Goal: Task Accomplishment & Management: Complete application form

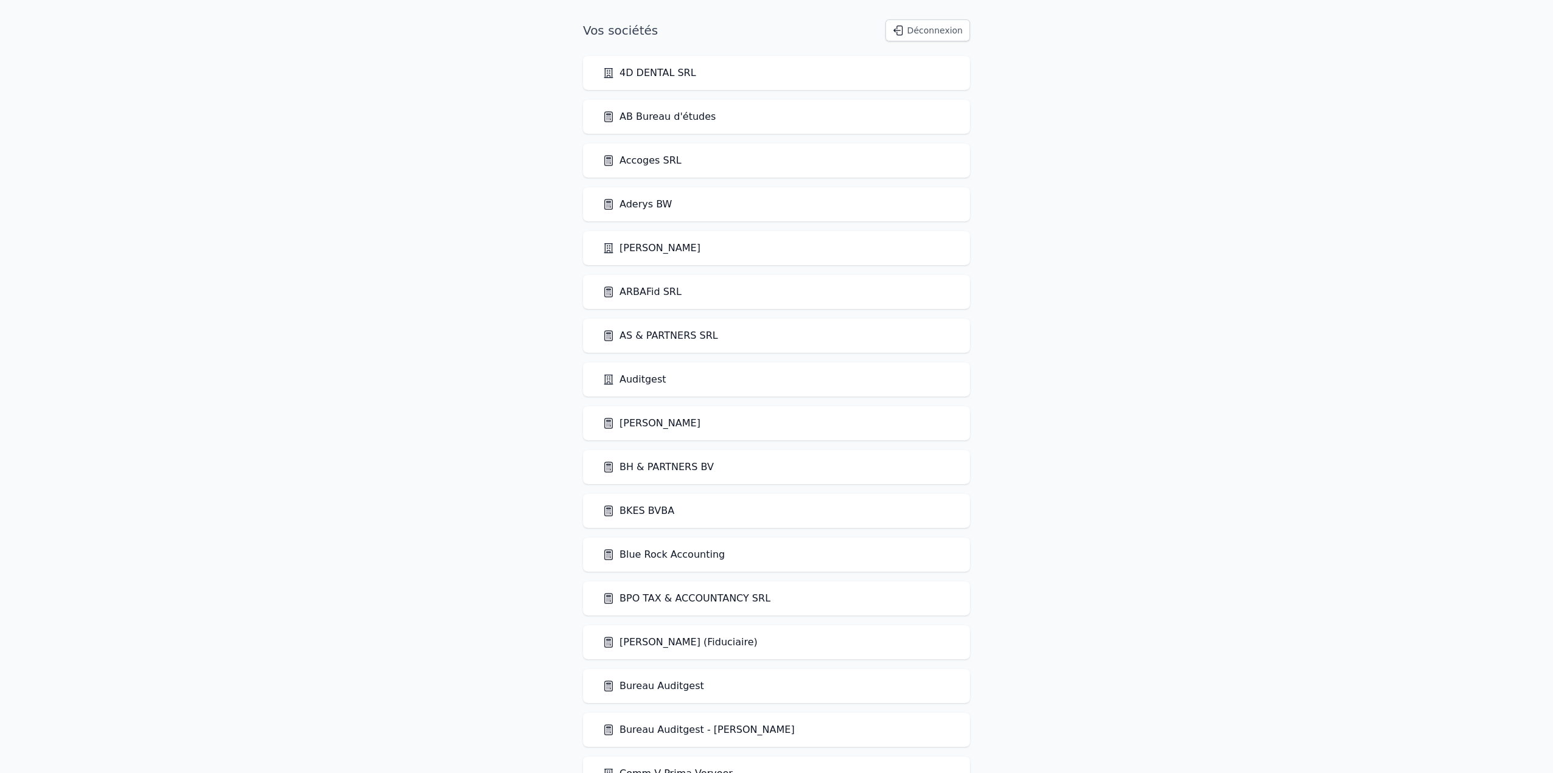
scroll to position [1175, 0]
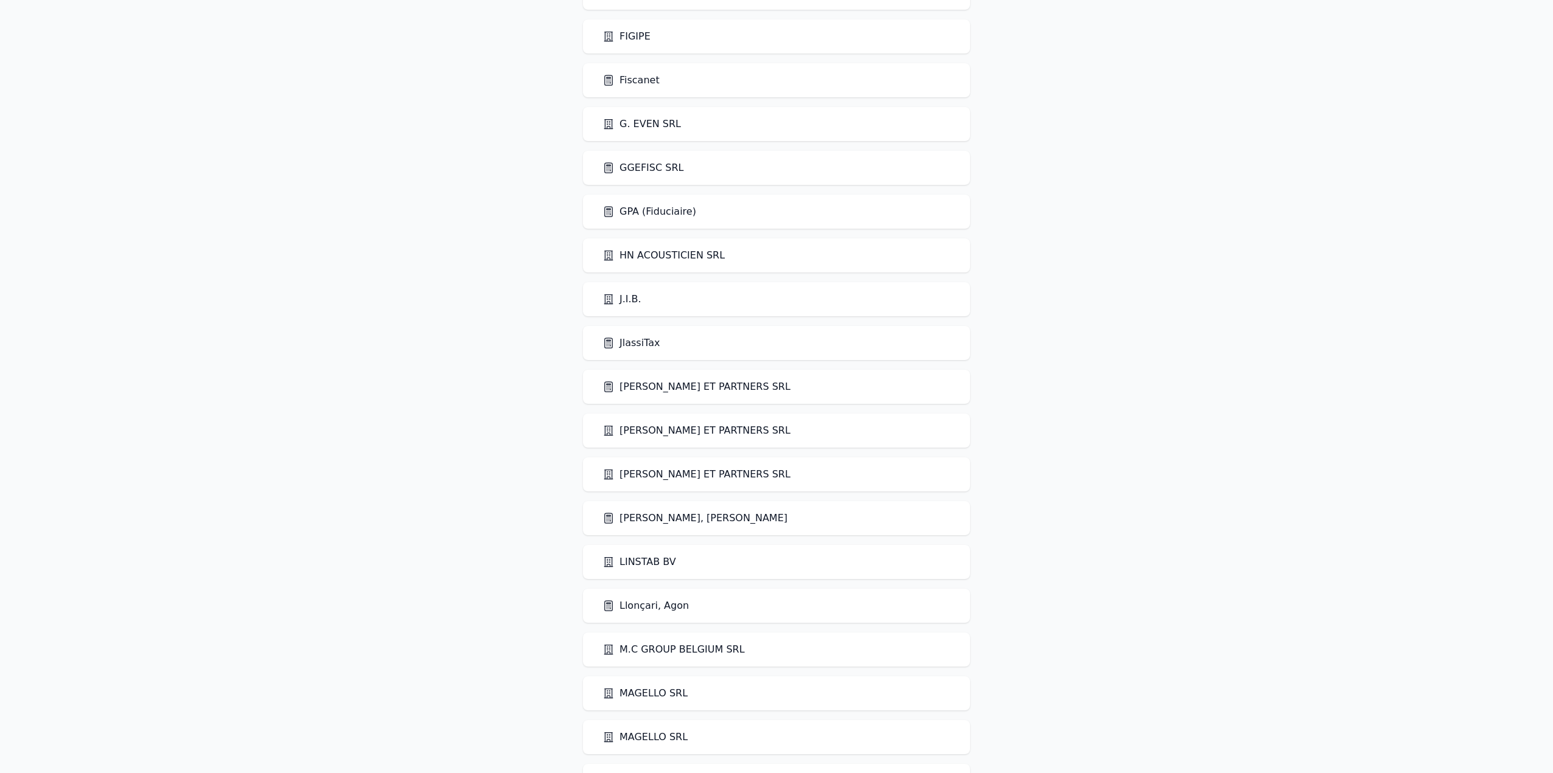
click at [679, 381] on link "[PERSON_NAME] ET PARTNERS SRL" at bounding box center [696, 387] width 188 height 15
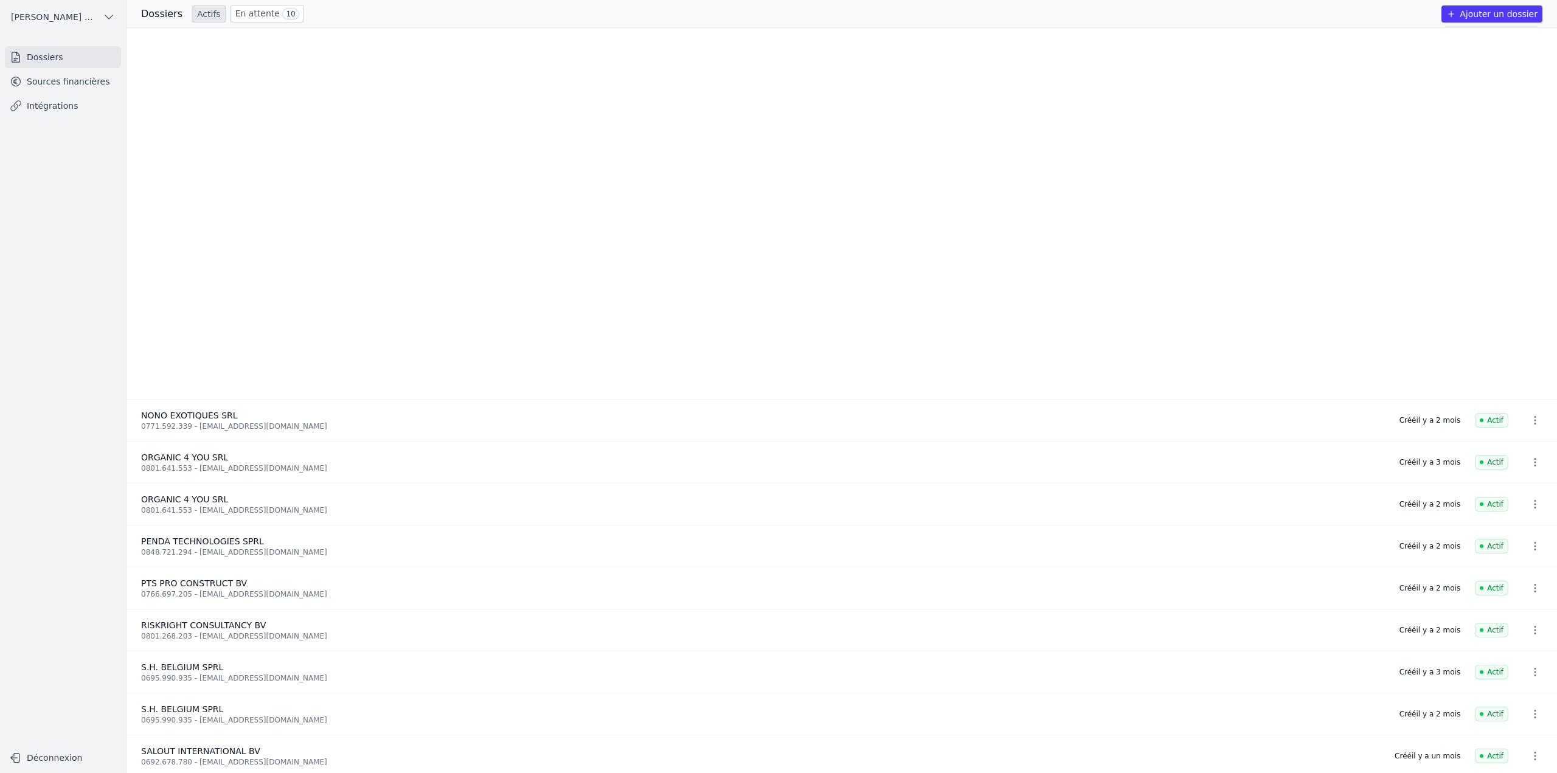
scroll to position [1484, 0]
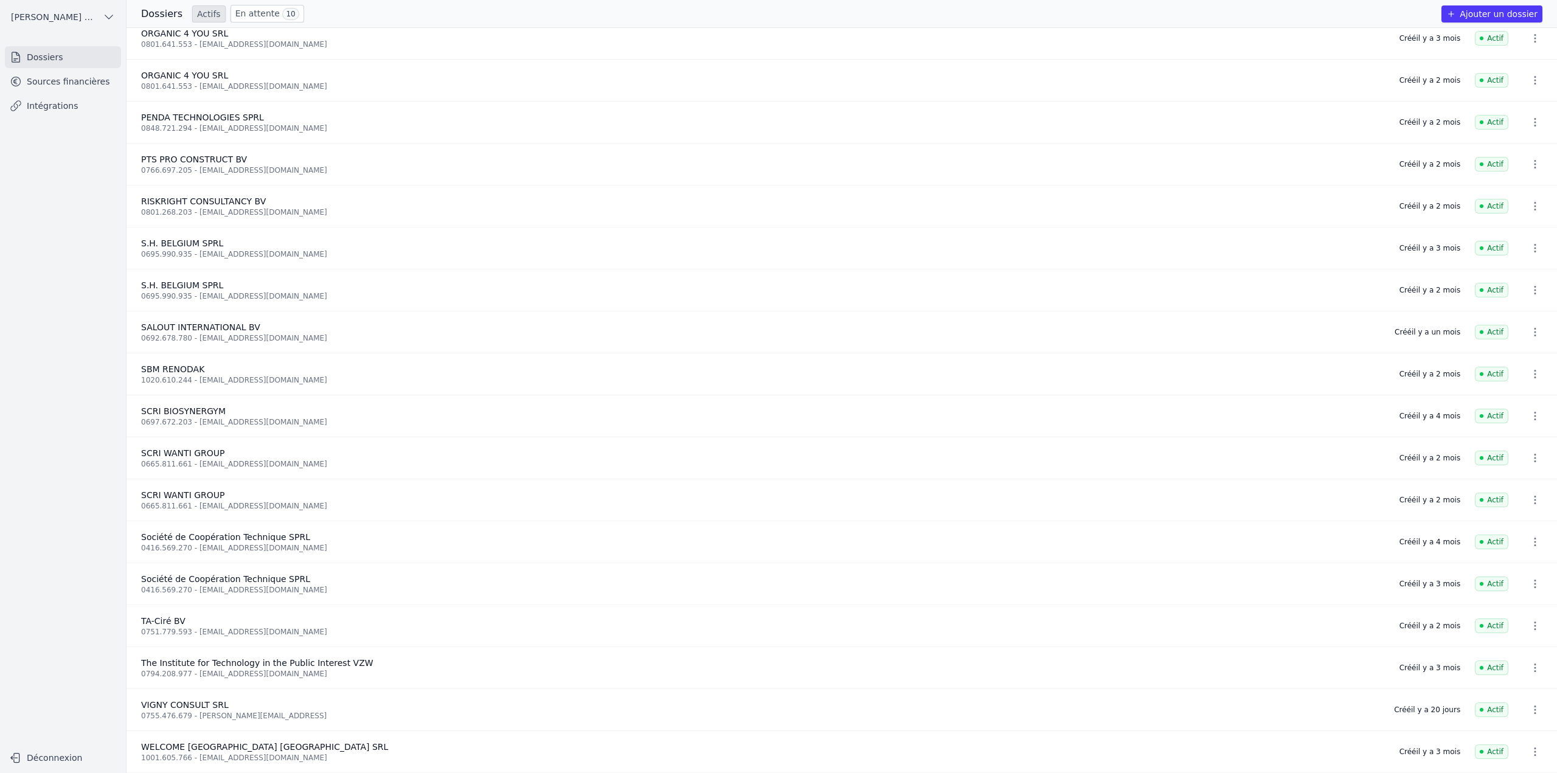
click at [254, 12] on link "En attente 10" at bounding box center [268, 14] width 74 height 18
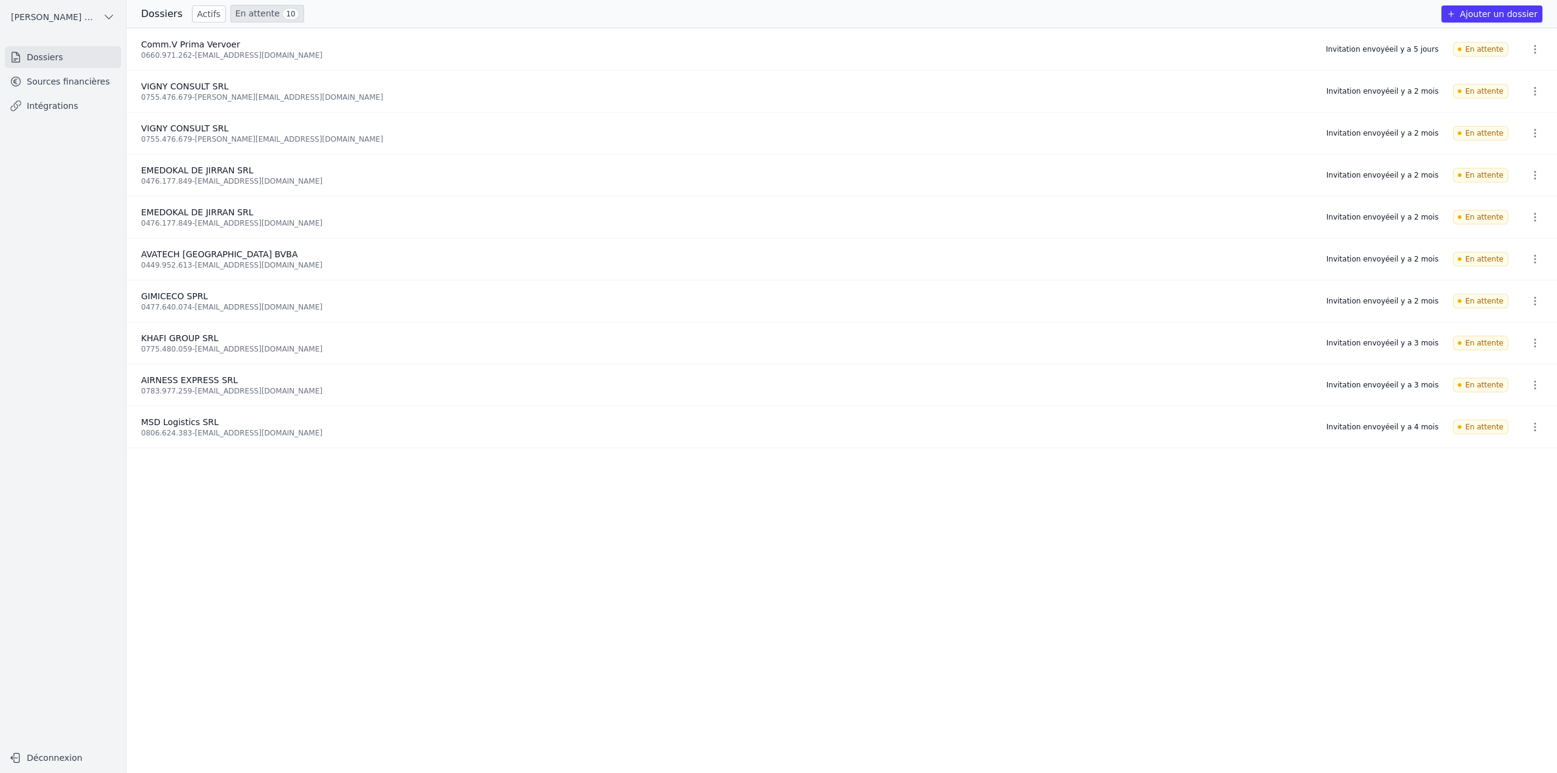
click at [1497, 21] on button "Ajouter un dossier" at bounding box center [1492, 13] width 101 height 17
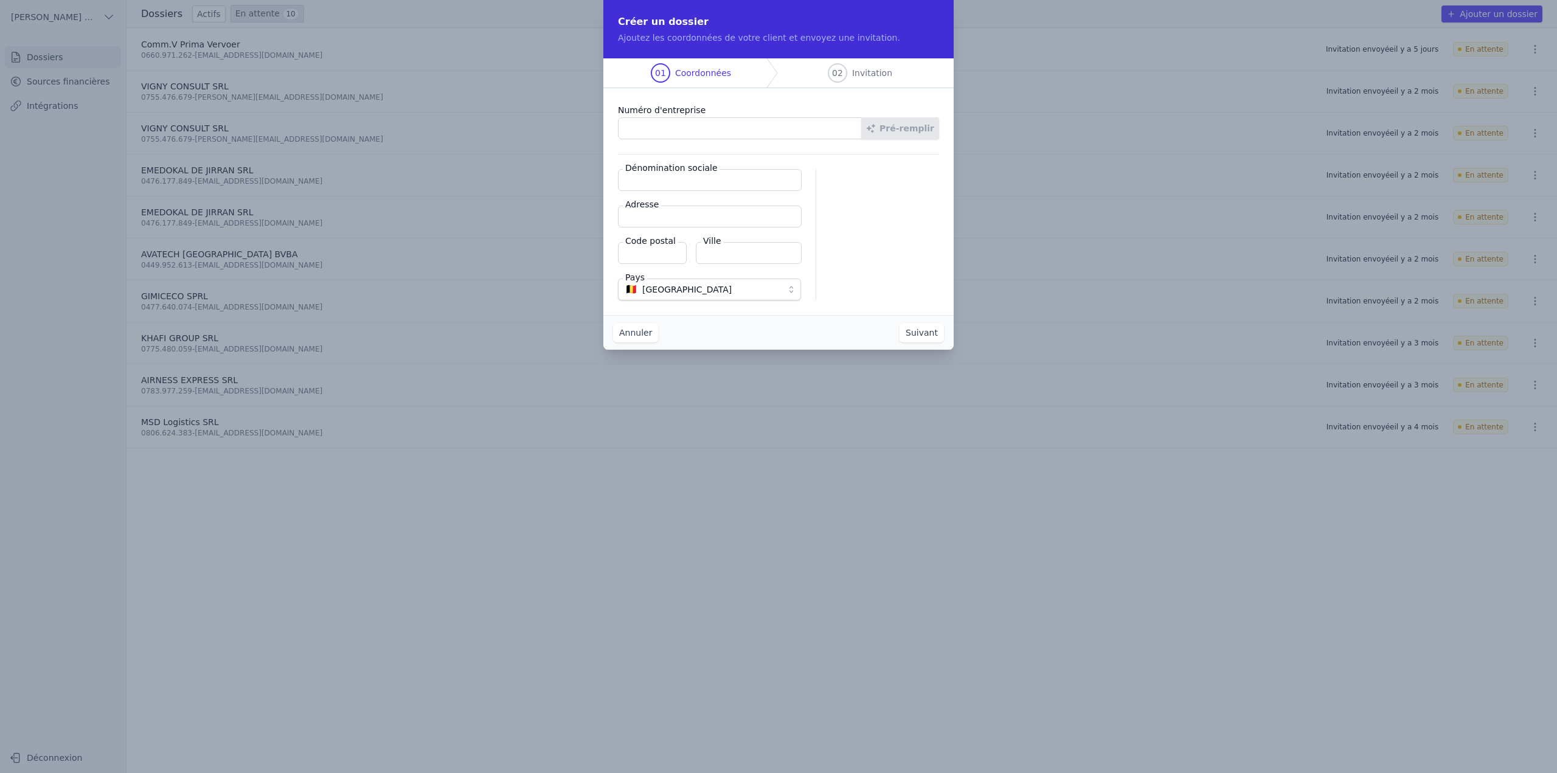
paste input "0729.971.916"
type input "0729.971.916"
click at [908, 128] on button "Pré-remplir" at bounding box center [900, 128] width 78 height 22
type input "ZAILDAAR SRL"
type input "Boulevard [PERSON_NAME] 22"
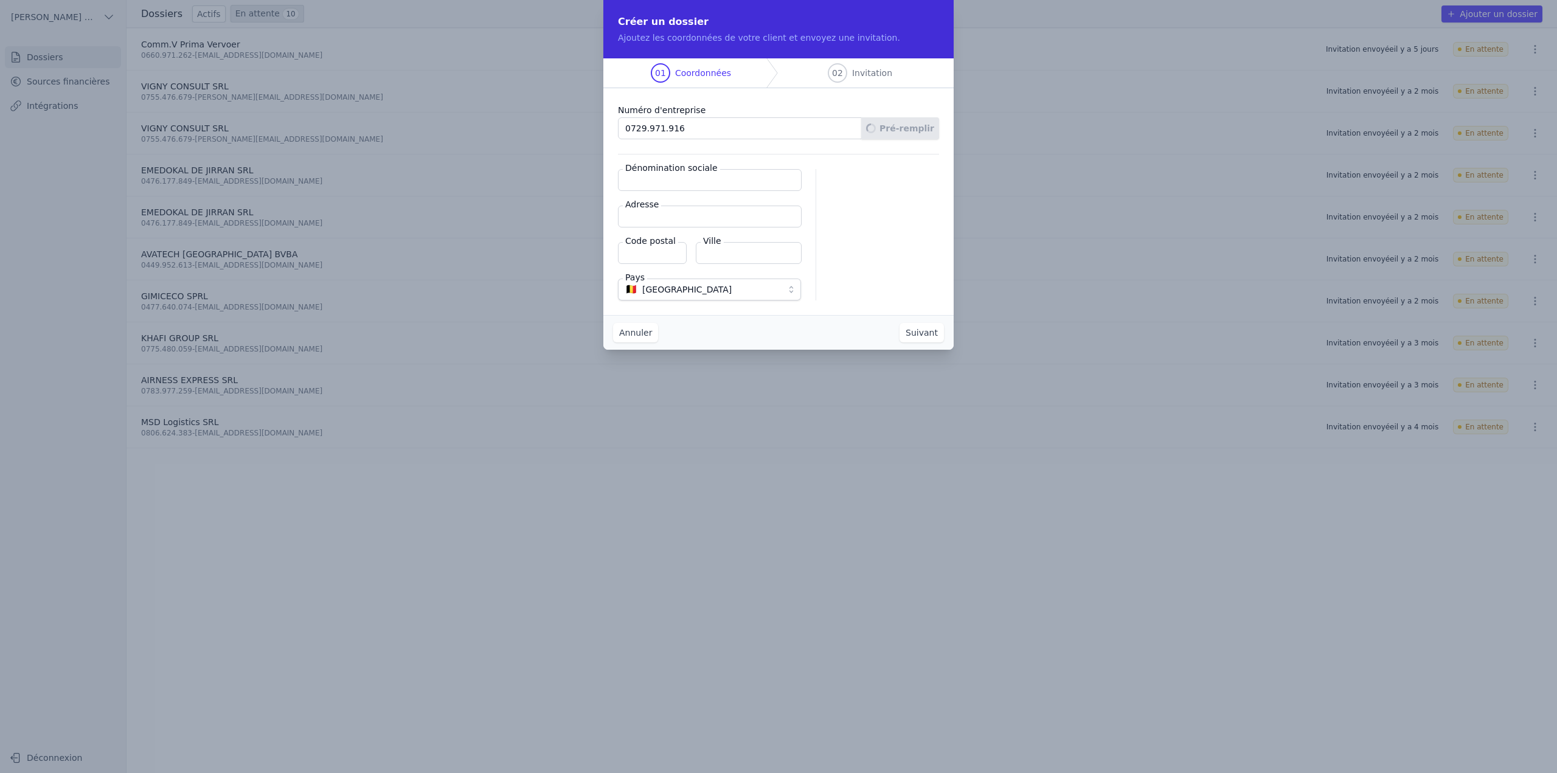
type input "1000"
type input "[GEOGRAPHIC_DATA]"
click at [924, 335] on button "Suivant" at bounding box center [922, 332] width 44 height 19
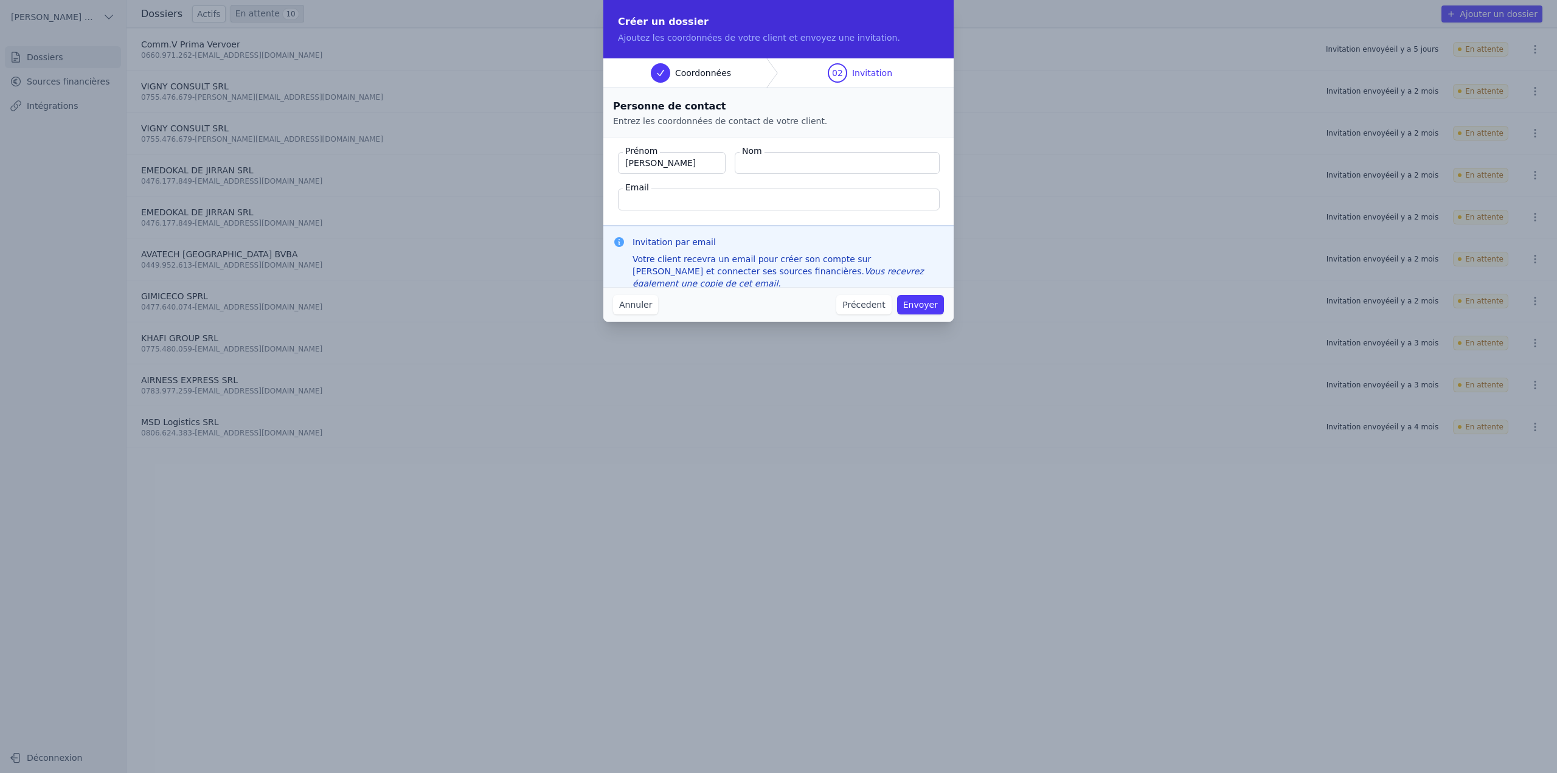
type input "[PERSON_NAME]"
type input "[PERSON_NAME][EMAIL_ADDRESS]"
click at [885, 235] on div "Invitation par email Votre client recevra un email pour créer son compte sur [P…" at bounding box center [778, 263] width 350 height 74
click at [928, 304] on button "Envoyer" at bounding box center [920, 304] width 47 height 19
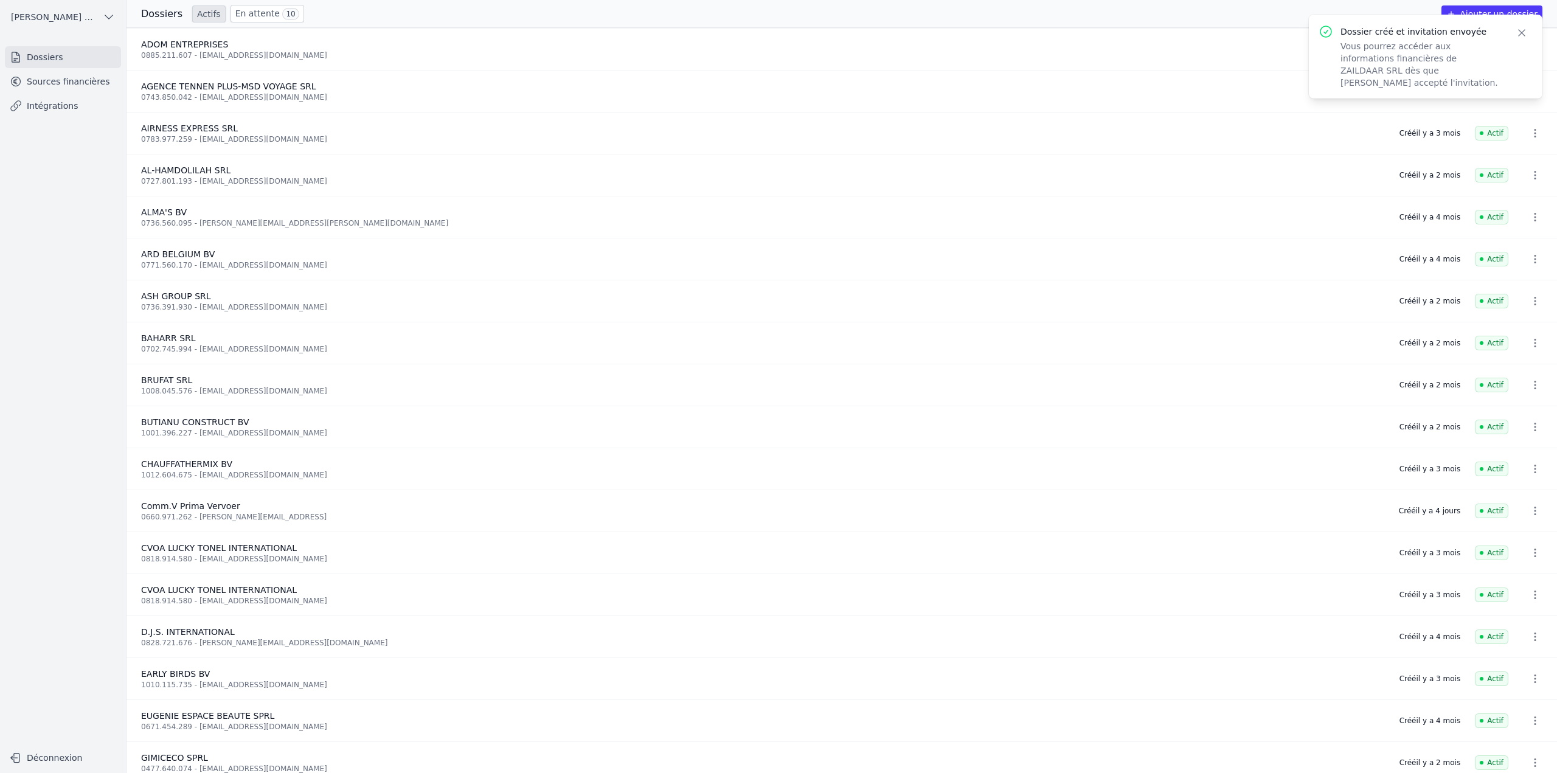
click at [69, 86] on link "Sources financières" at bounding box center [63, 82] width 116 height 22
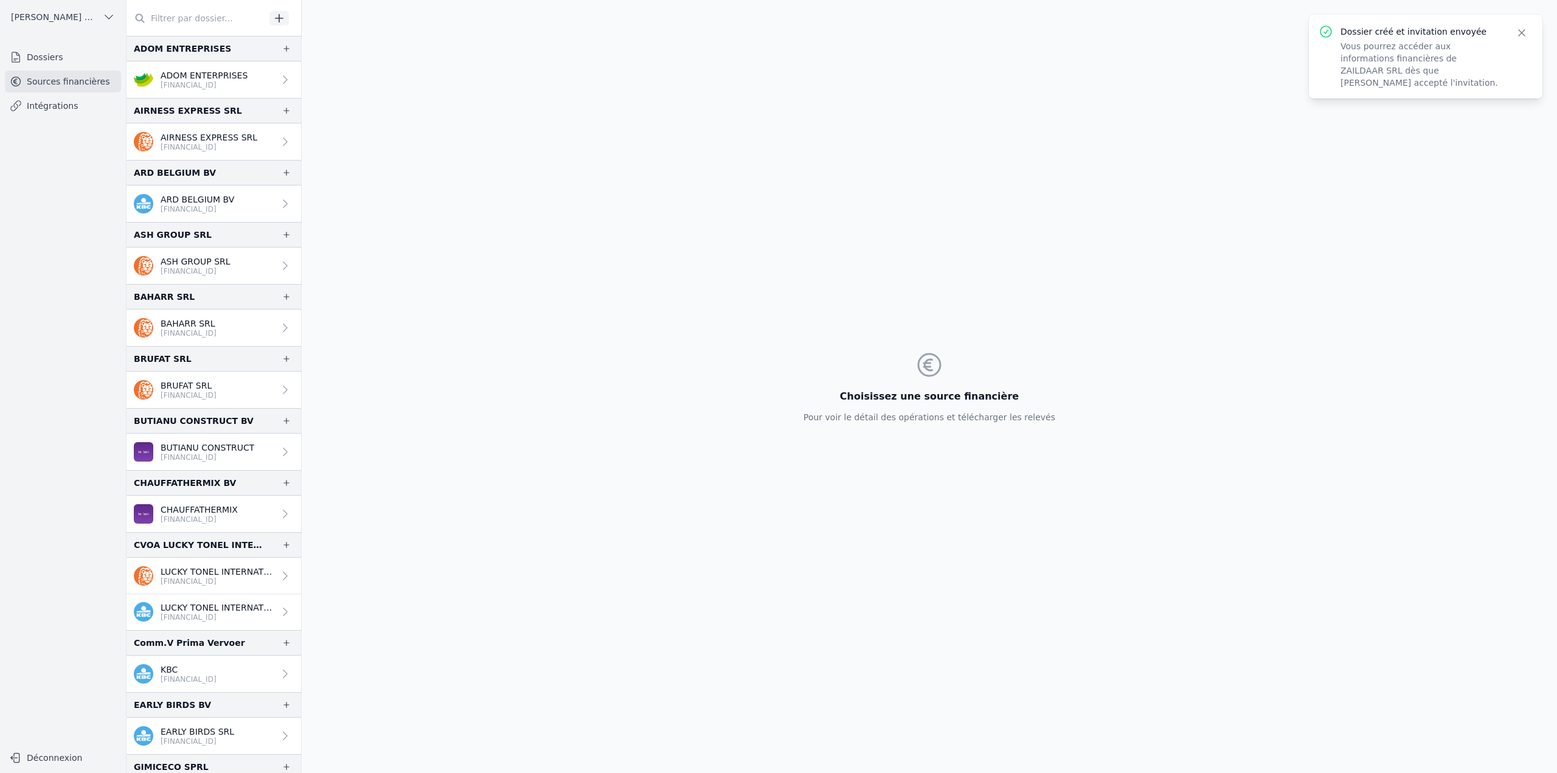
click at [164, 18] on input "text" at bounding box center [196, 18] width 139 height 22
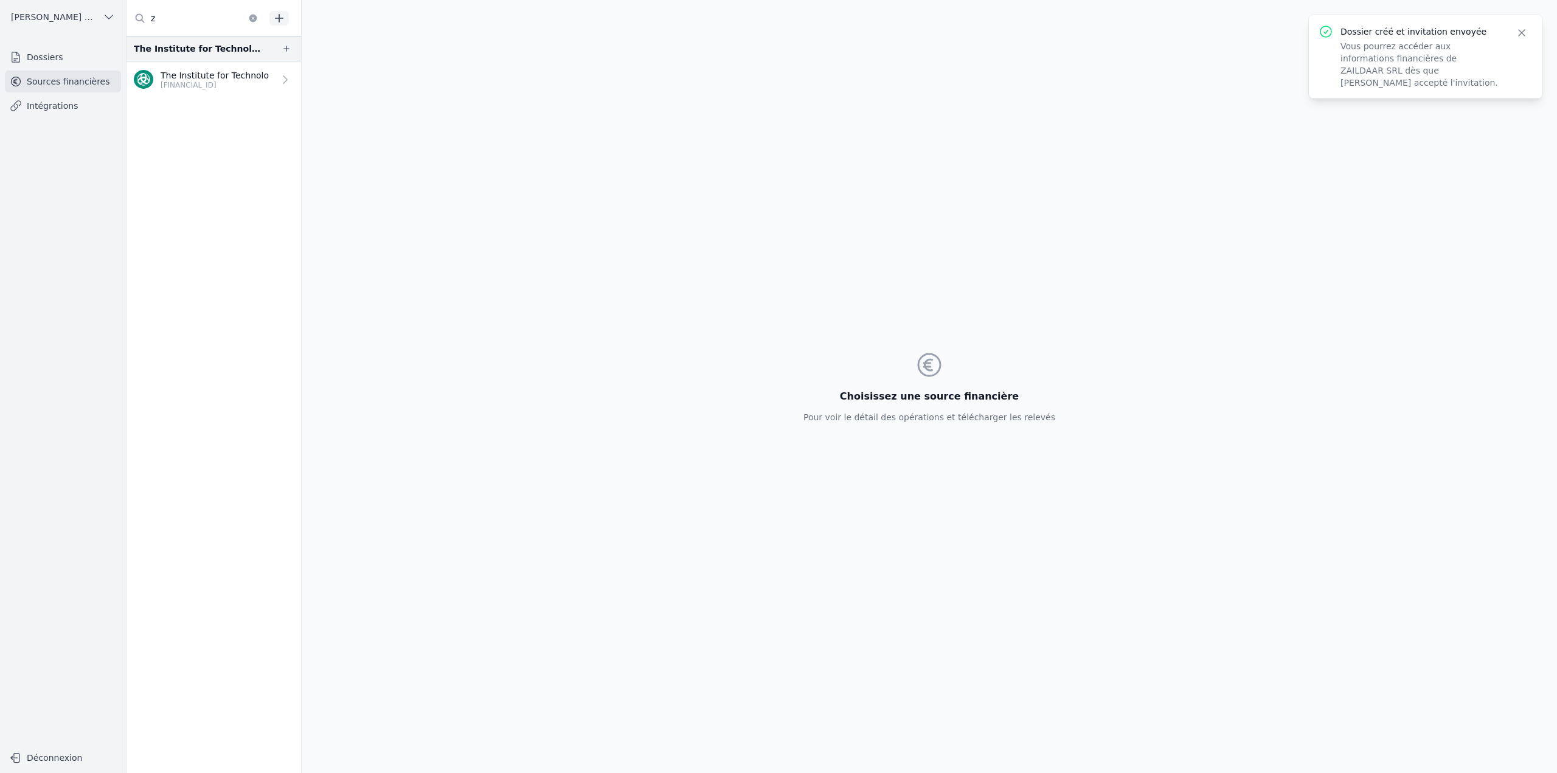
type input "z"
click at [316, 277] on div "Choisissez une source financière Pour voir le détail des opérations et téléchar…" at bounding box center [930, 386] width 1256 height 773
click at [286, 19] on button "button" at bounding box center [279, 18] width 19 height 15
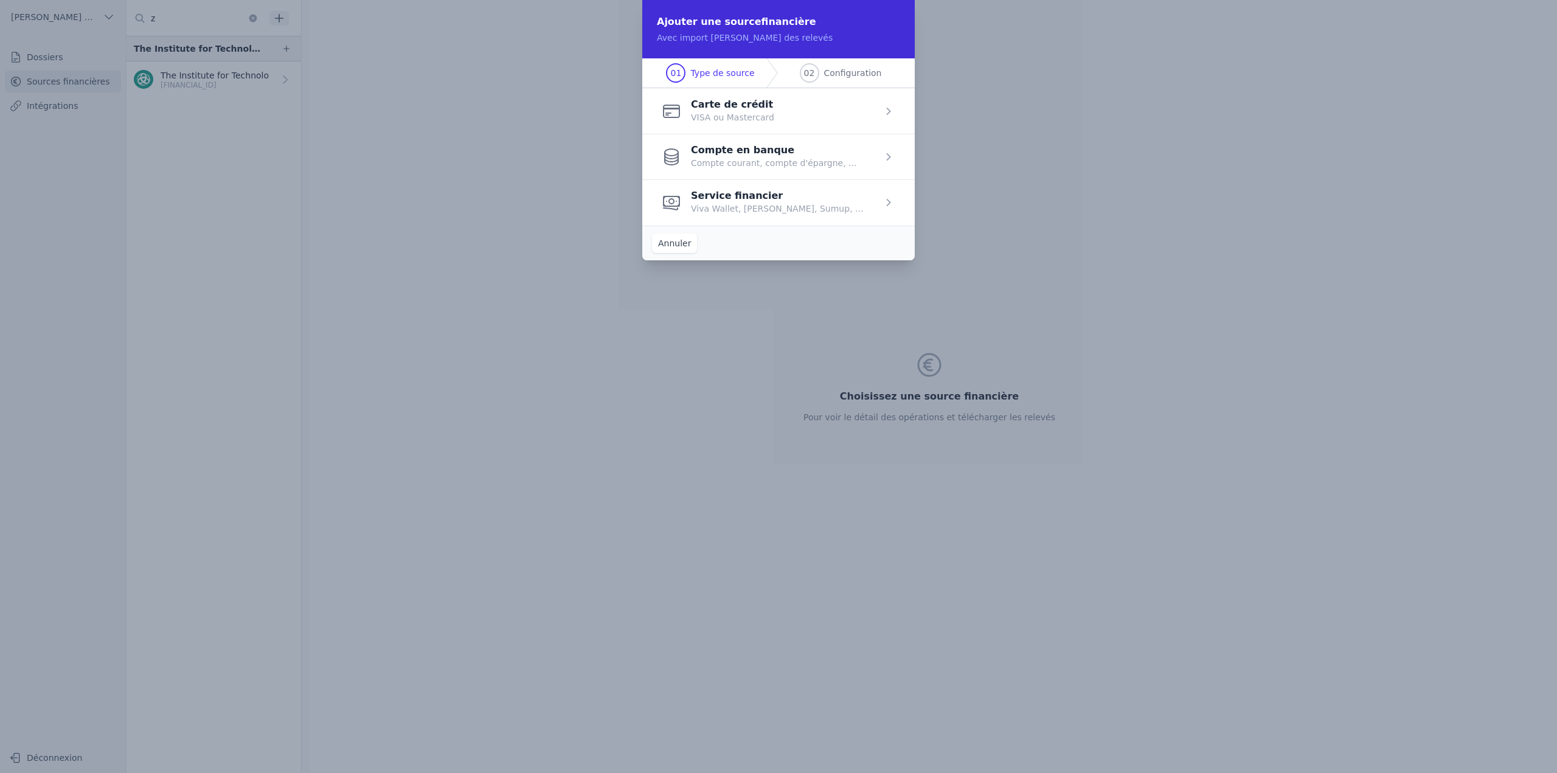
click at [765, 169] on span "button" at bounding box center [778, 157] width 273 height 46
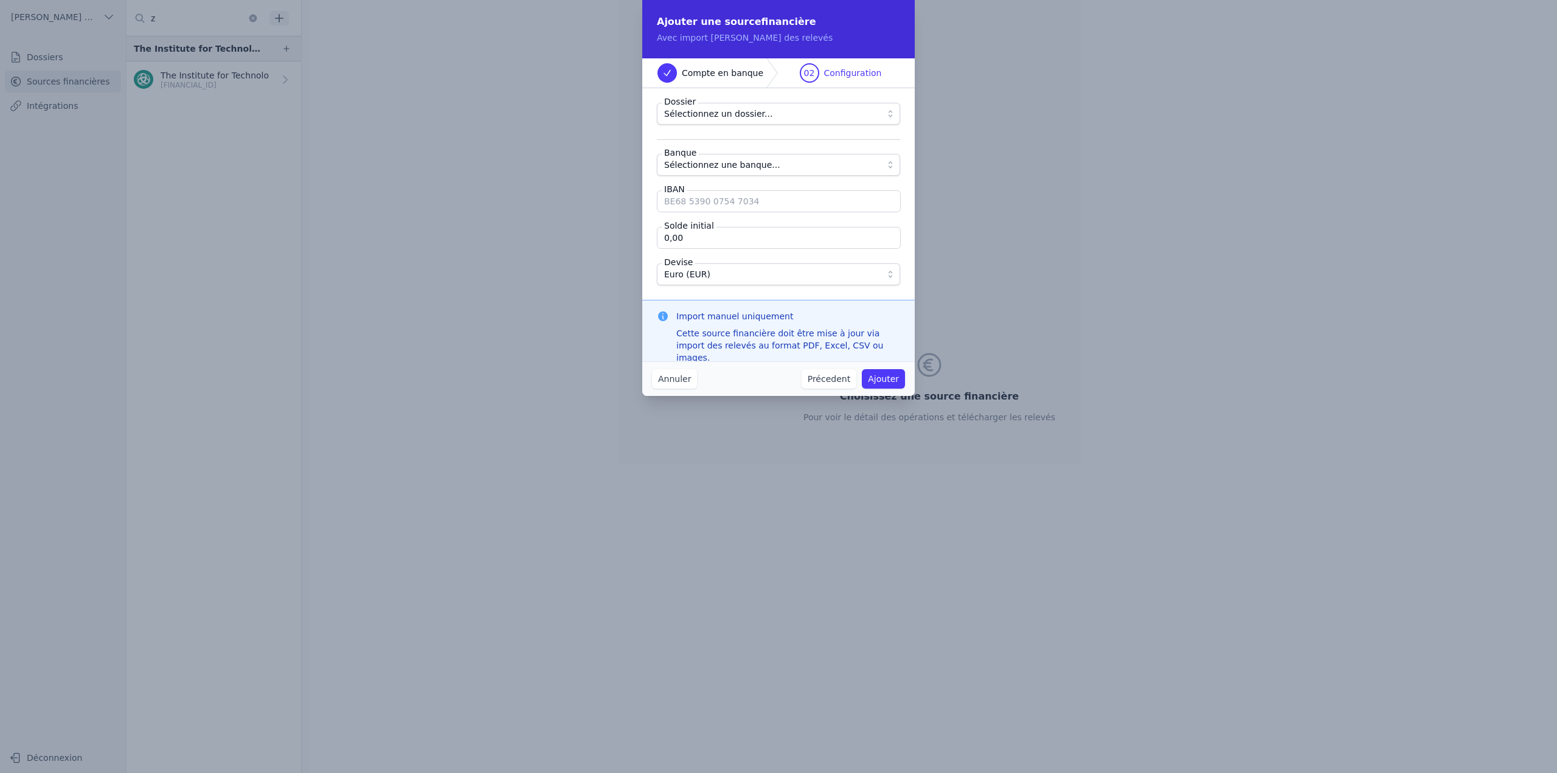
click at [736, 117] on span "Sélectionnez un dossier..." at bounding box center [718, 113] width 108 height 15
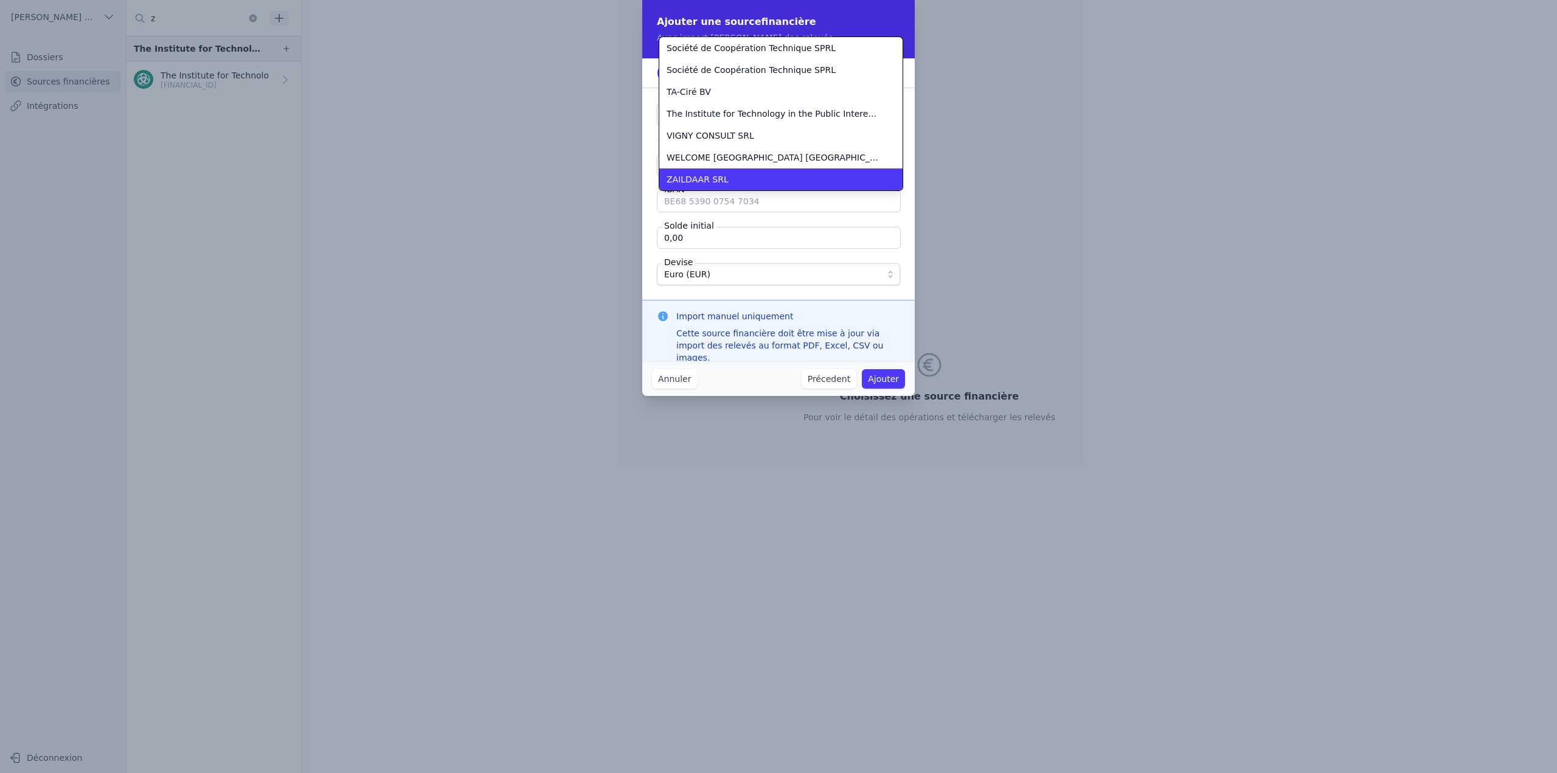
click at [729, 183] on div "ZAILDAAR SRL" at bounding box center [774, 179] width 214 height 12
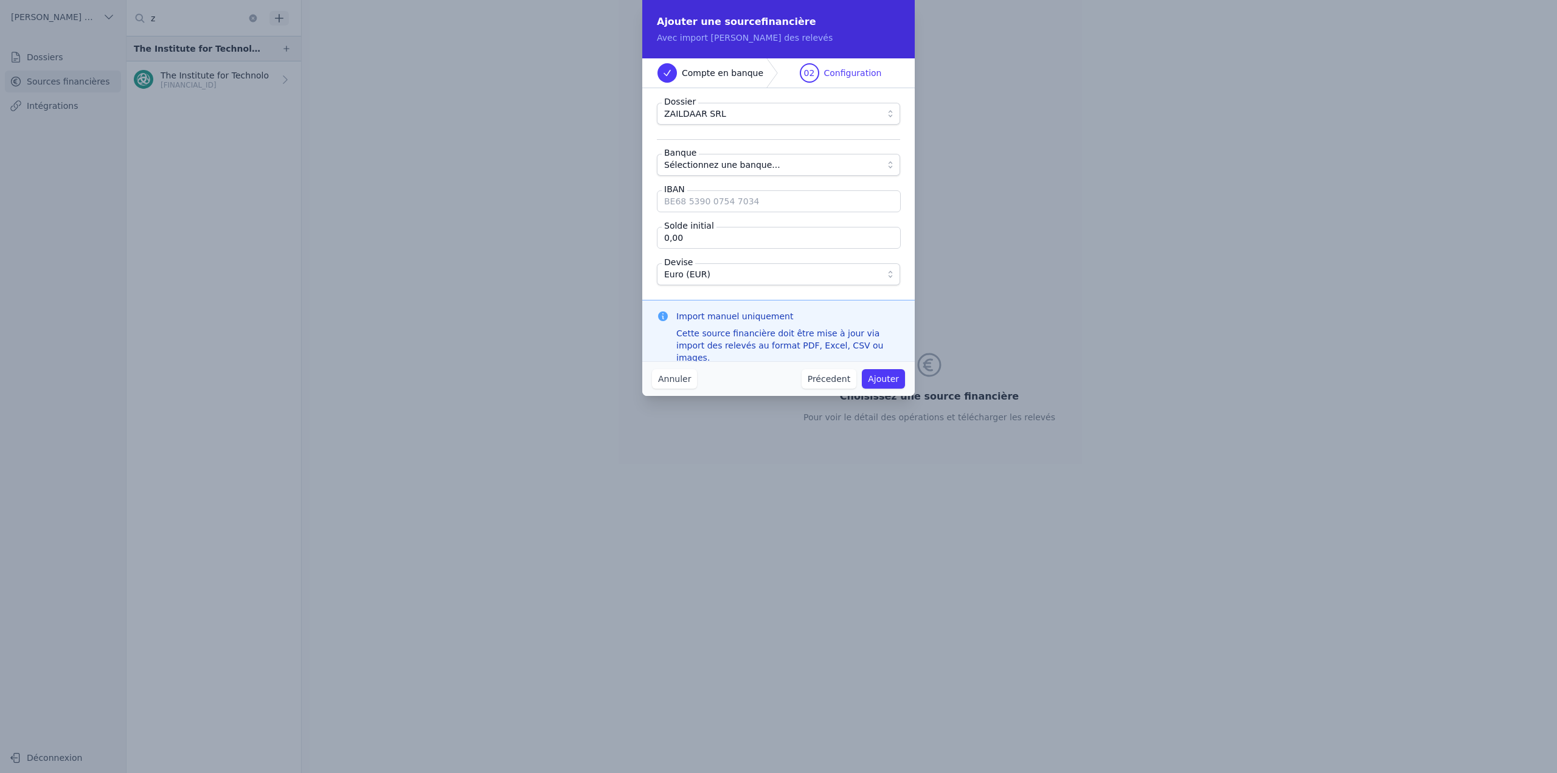
click at [718, 170] on span "Sélectionnez une banque..." at bounding box center [722, 165] width 116 height 15
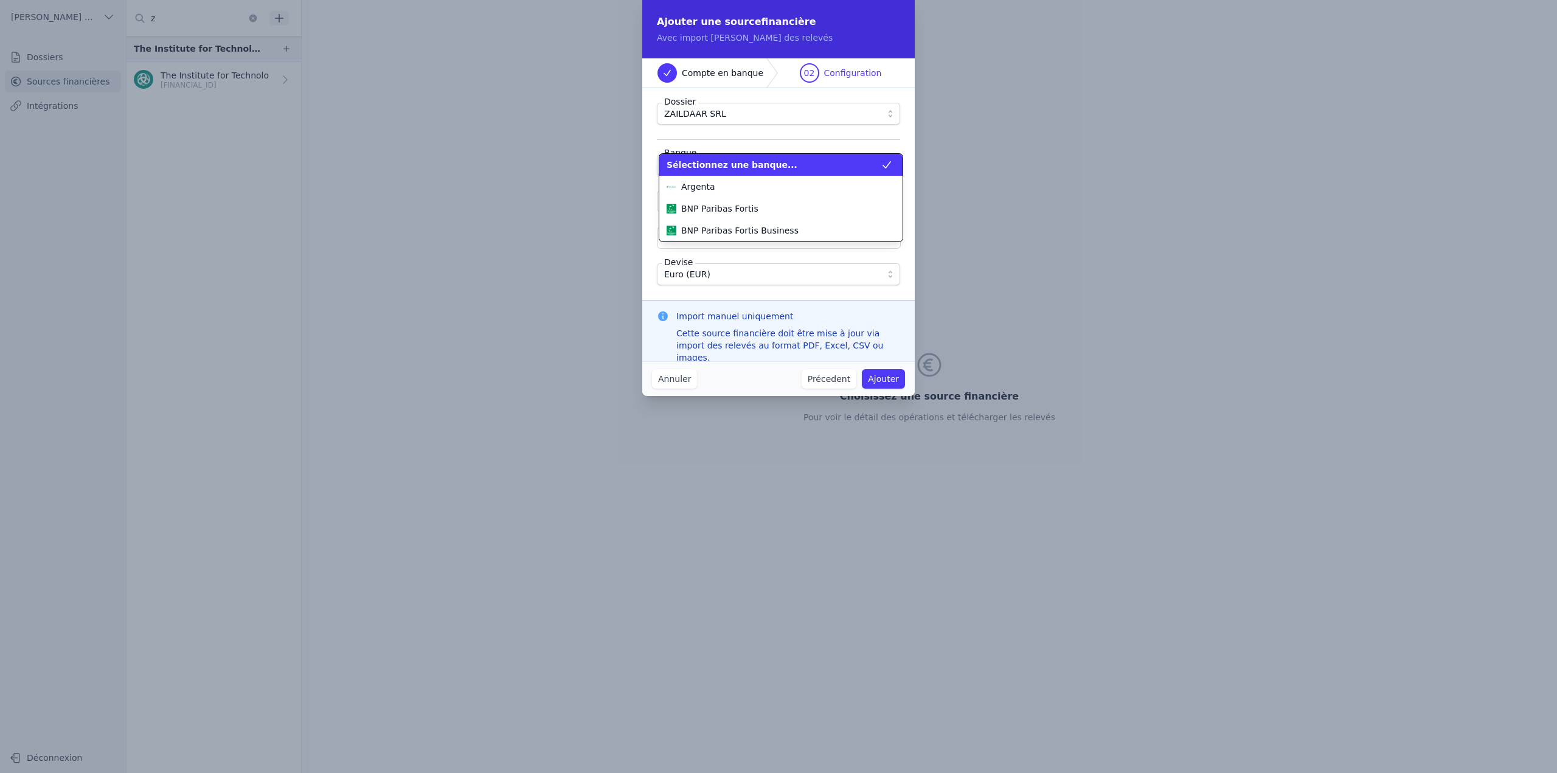
scroll to position [329, 0]
click at [718, 170] on div "ING" at bounding box center [774, 165] width 214 height 12
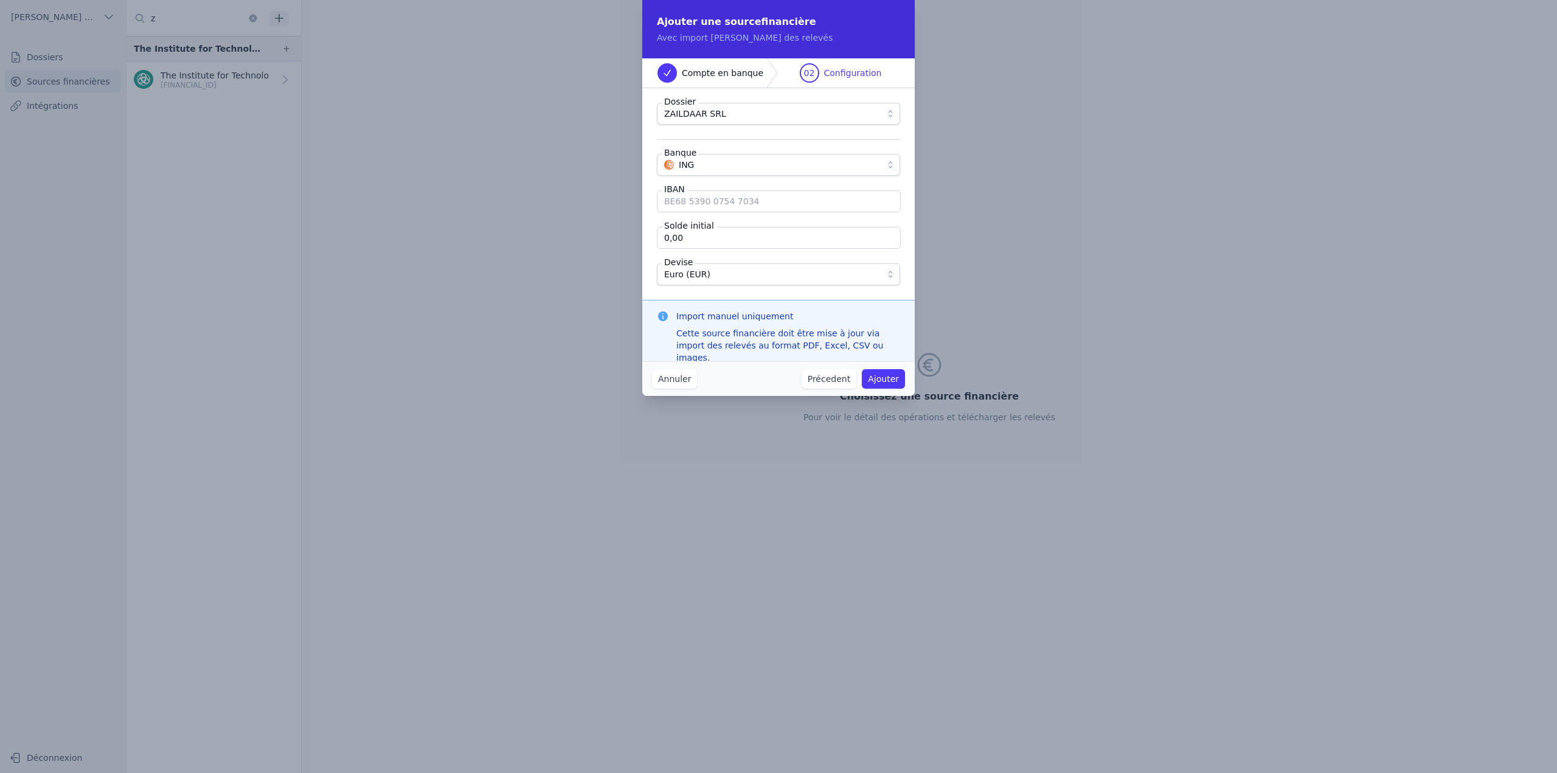
click at [736, 205] on input "IBAN" at bounding box center [779, 201] width 244 height 22
click at [799, 179] on fieldset "Dossier ZAILDAAR SRL Banque ING IBAN Solde initial 0,00 Devise Euro (EUR)" at bounding box center [778, 194] width 243 height 183
click at [745, 203] on input "IBAN" at bounding box center [779, 201] width 244 height 22
paste input "[FINANCIAL_ID]"
type input "[FINANCIAL_ID]"
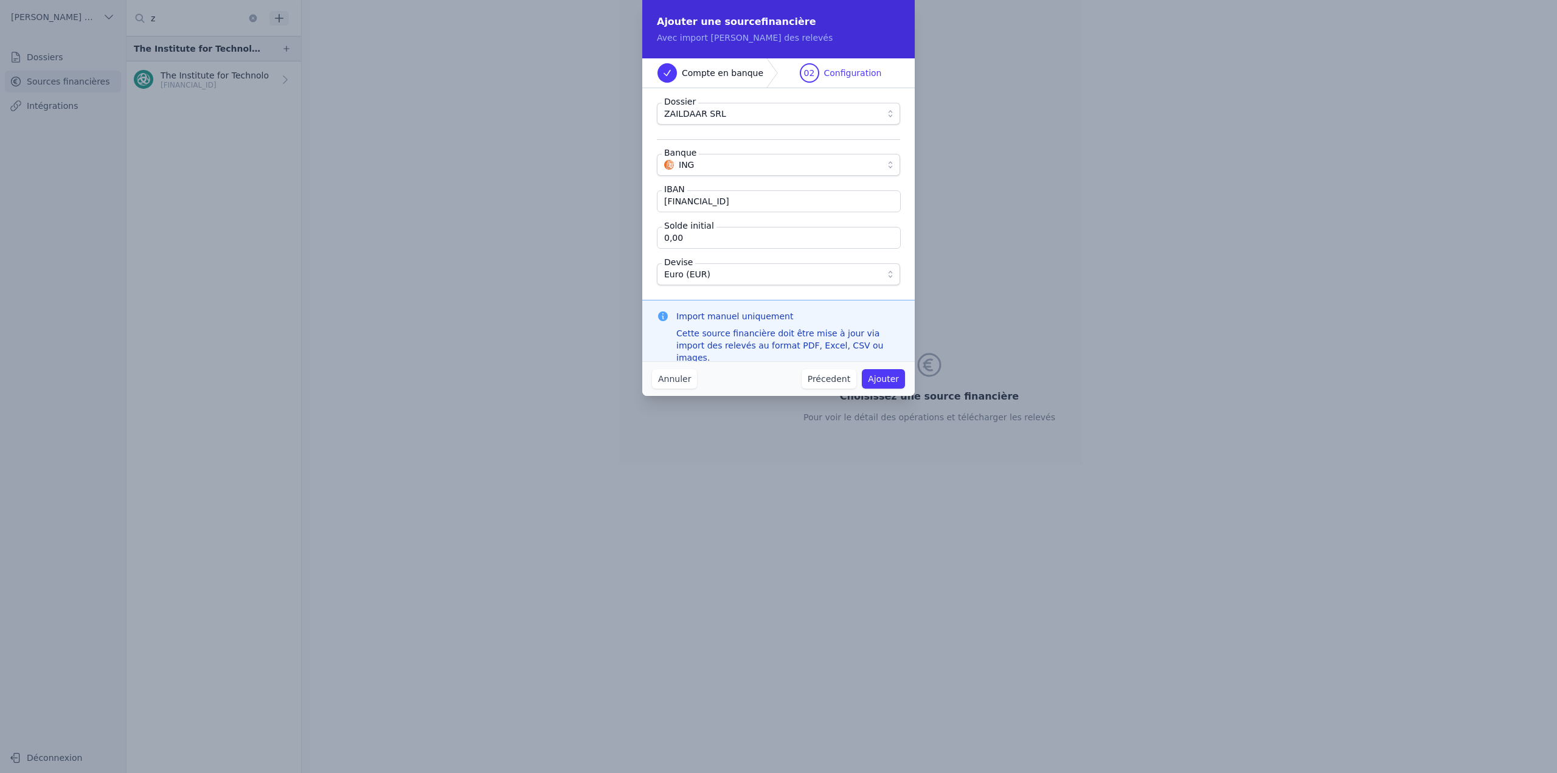
click at [697, 240] on input "0,00" at bounding box center [779, 238] width 244 height 22
type input "136,13"
click at [684, 296] on div "Dossier ZAILDAAR SRL Banque ING IBAN [FINANCIAL_ID] Solde initial 136,13 Devise…" at bounding box center [778, 194] width 273 height 212
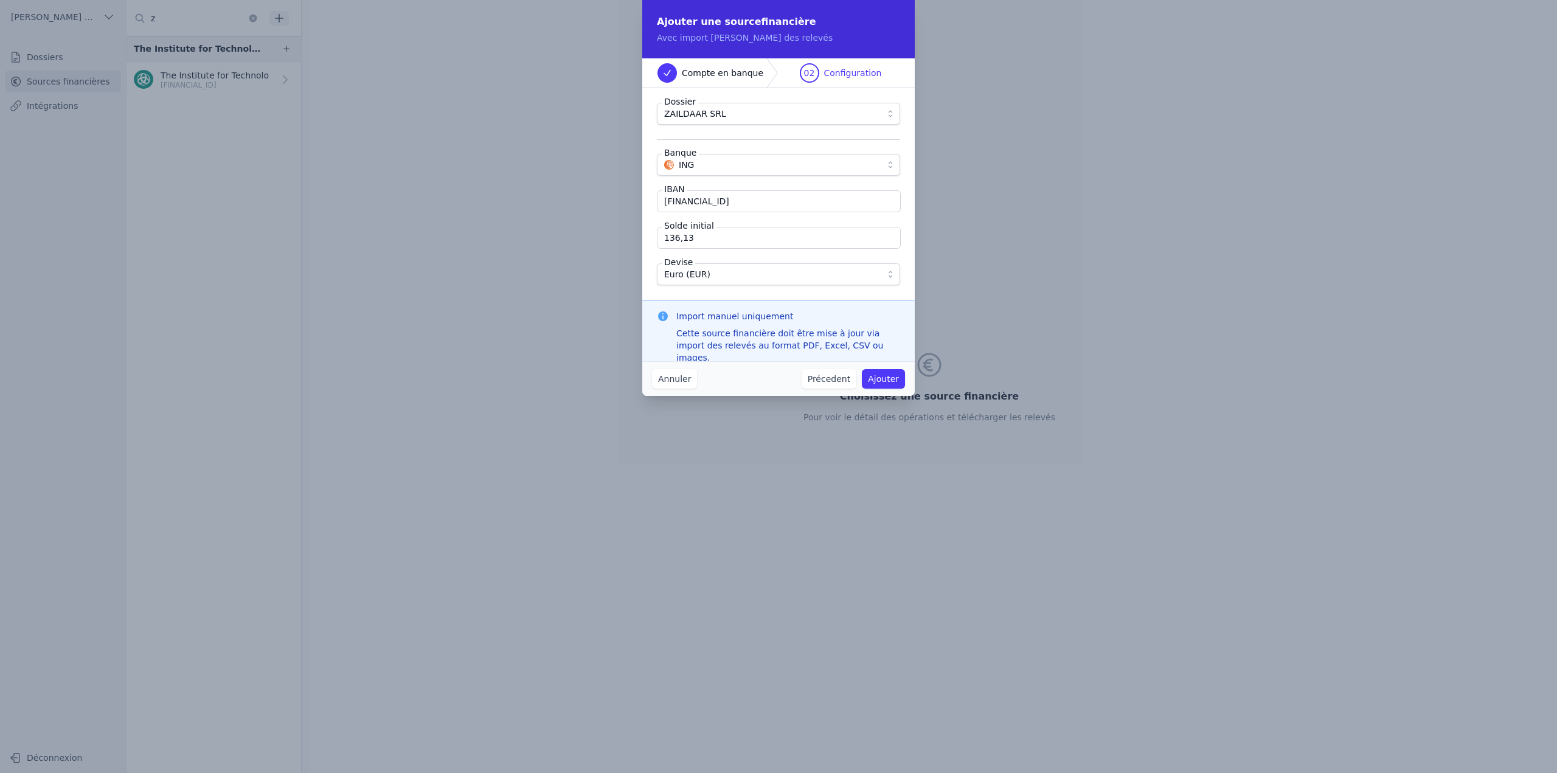
click at [888, 379] on button "Ajouter" at bounding box center [883, 378] width 43 height 19
